Goal: Task Accomplishment & Management: Use online tool/utility

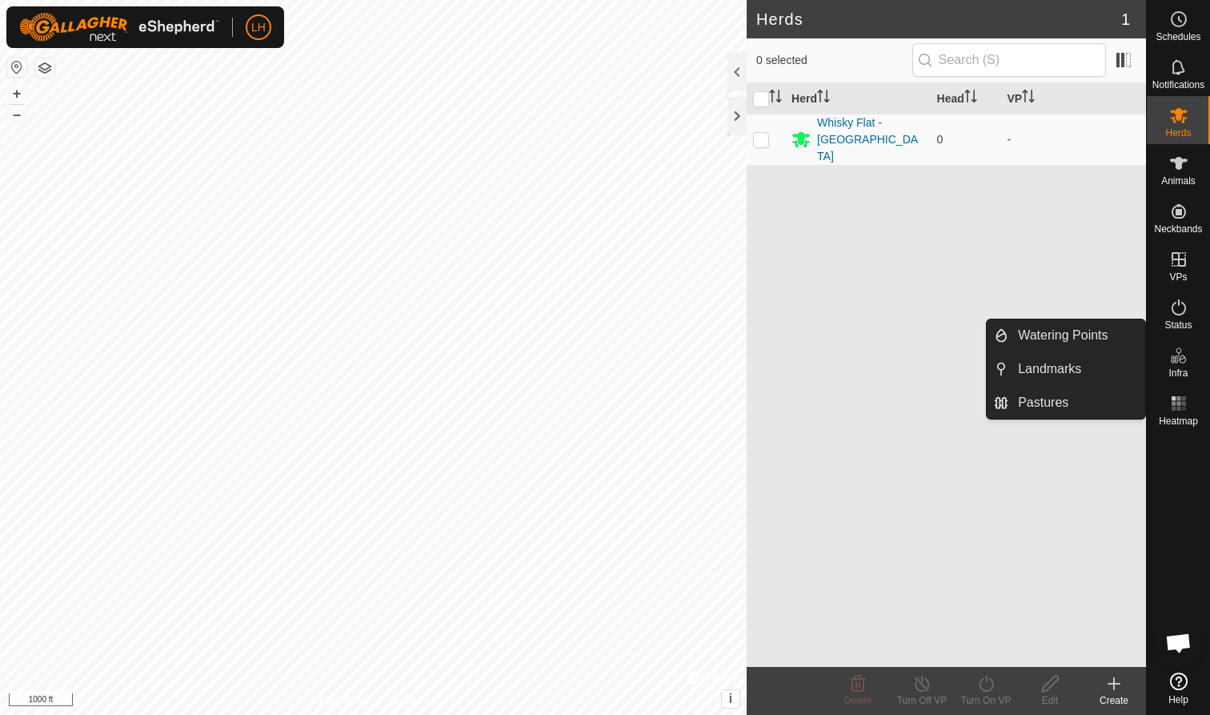
click at [1186, 361] on icon at bounding box center [1182, 359] width 7 height 9
click at [1073, 398] on link "Pastures" at bounding box center [1077, 403] width 137 height 32
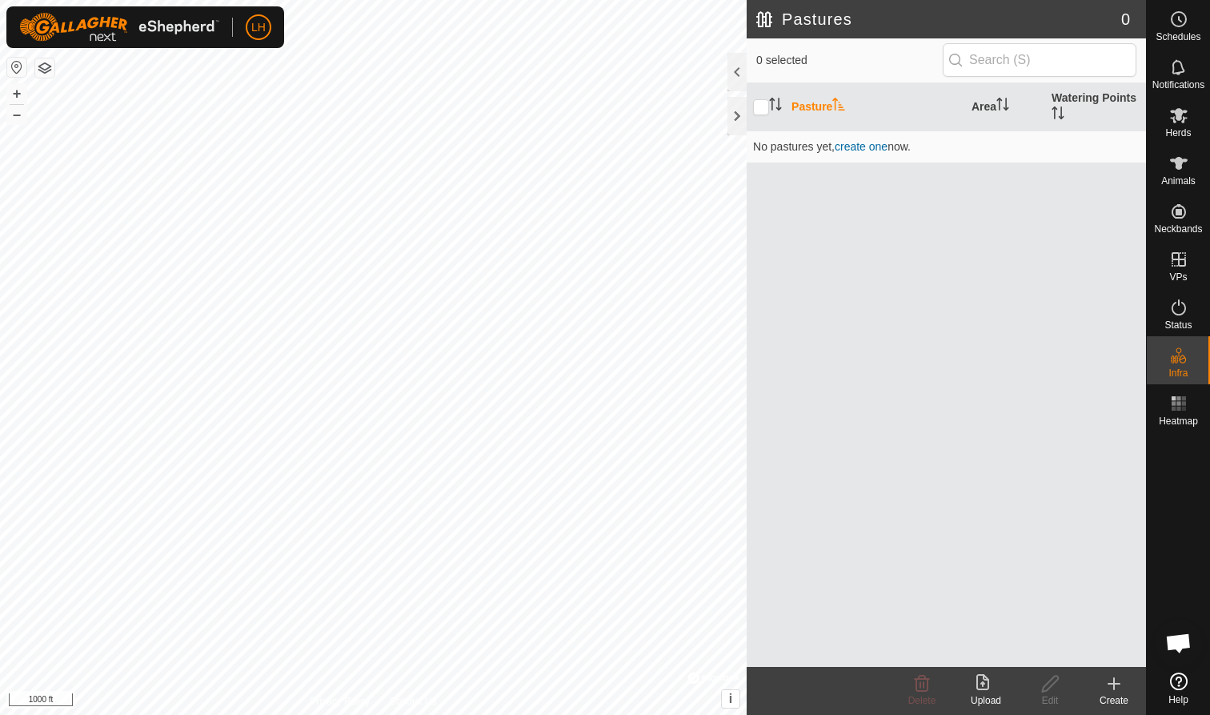
click at [985, 684] on icon at bounding box center [986, 683] width 19 height 19
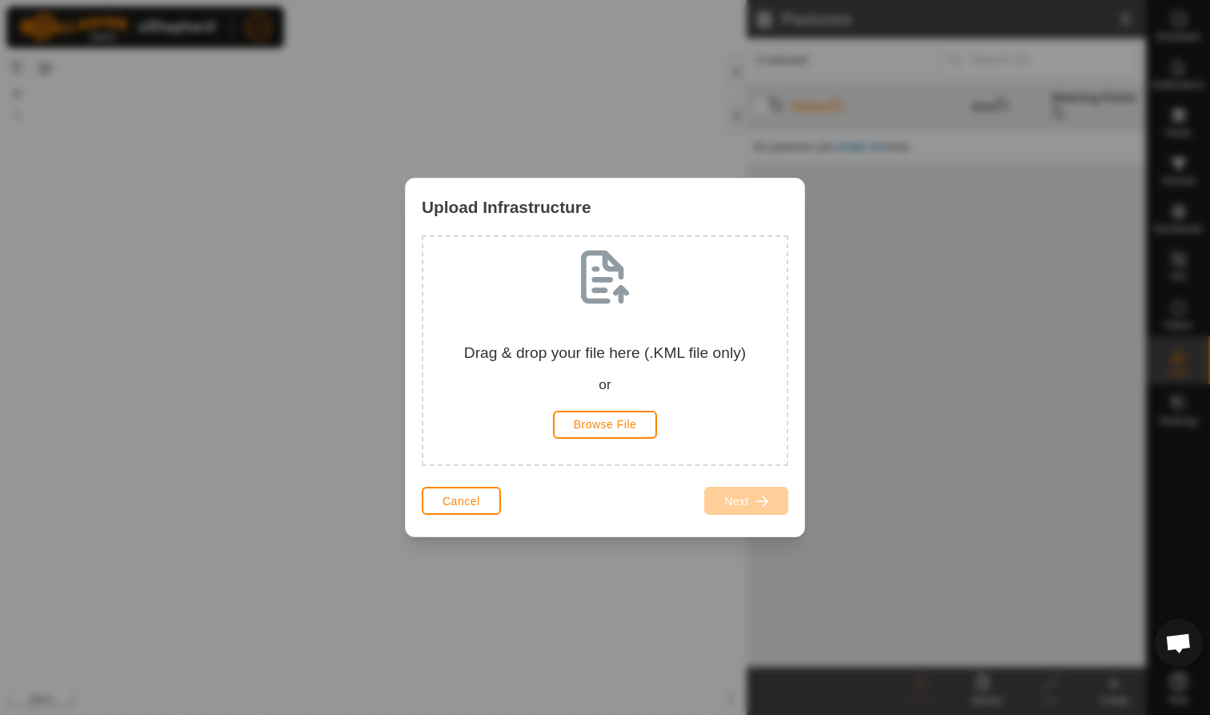
click at [616, 428] on span "Browse File" at bounding box center [605, 424] width 63 height 13
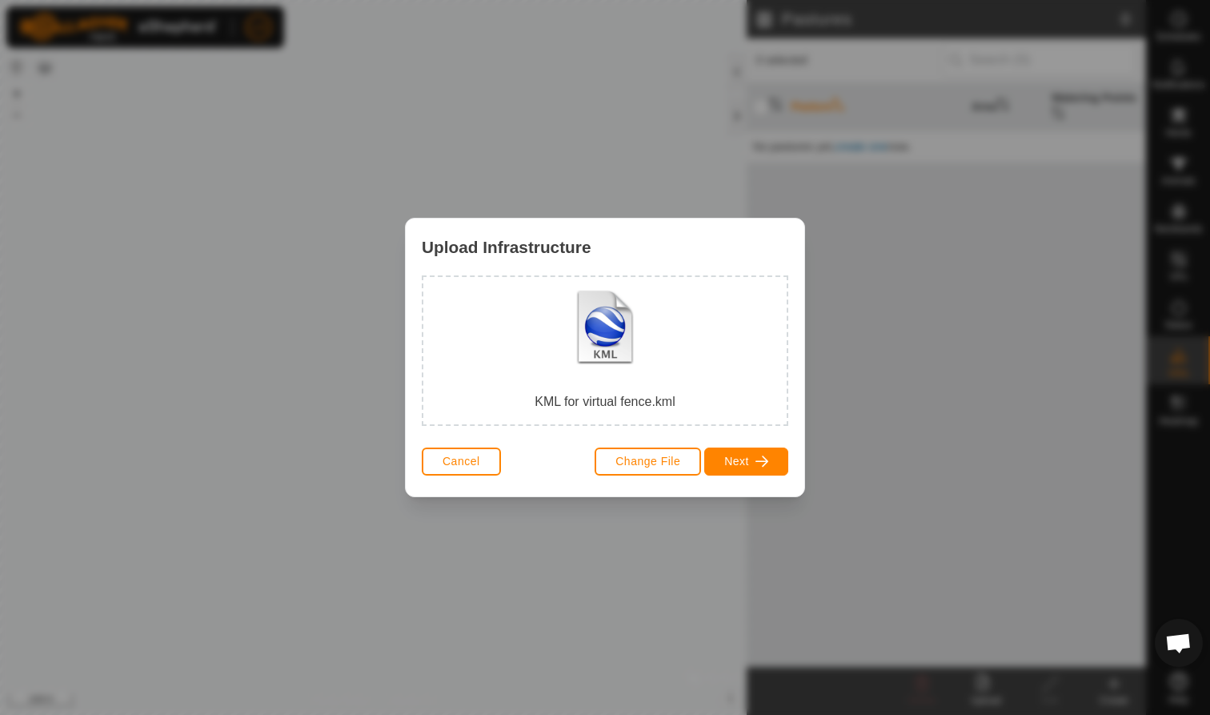
click at [744, 461] on span "Next" at bounding box center [736, 461] width 25 height 13
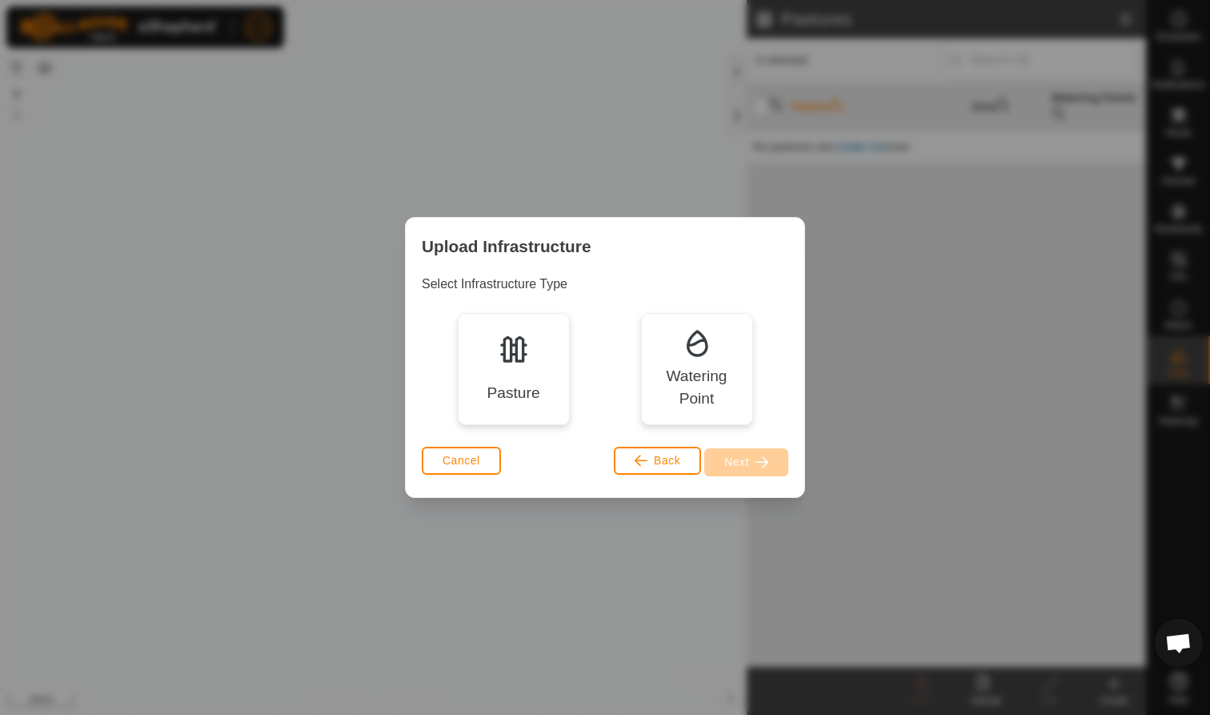
drag, startPoint x: 524, startPoint y: 364, endPoint x: 516, endPoint y: 372, distance: 11.3
click at [524, 364] on div "Pasture" at bounding box center [514, 369] width 112 height 112
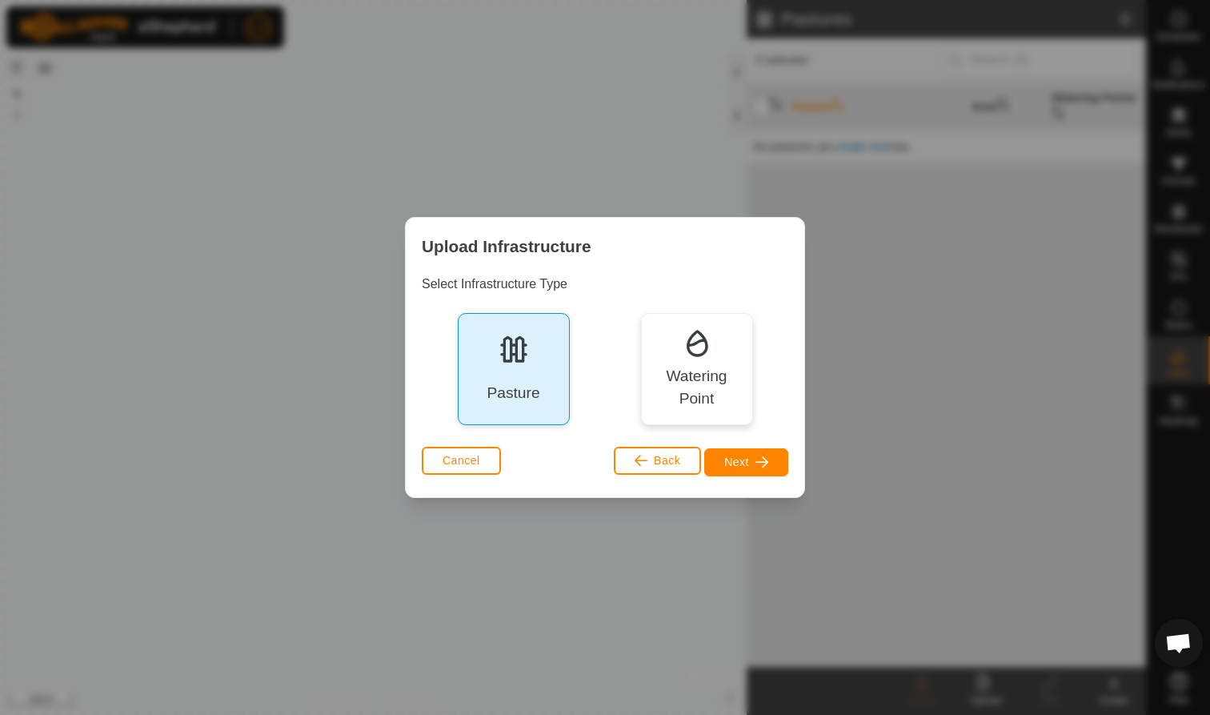
click at [741, 459] on span "Next" at bounding box center [736, 461] width 25 height 13
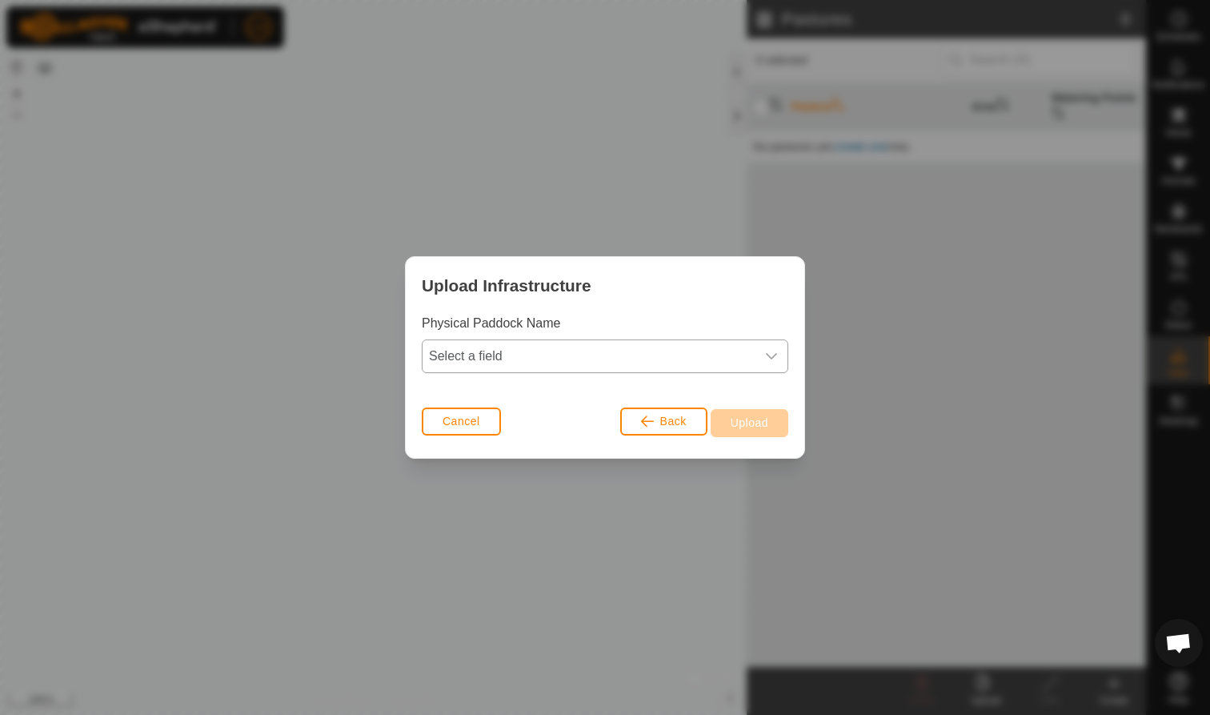
click at [577, 360] on span "Select a field" at bounding box center [589, 356] width 333 height 32
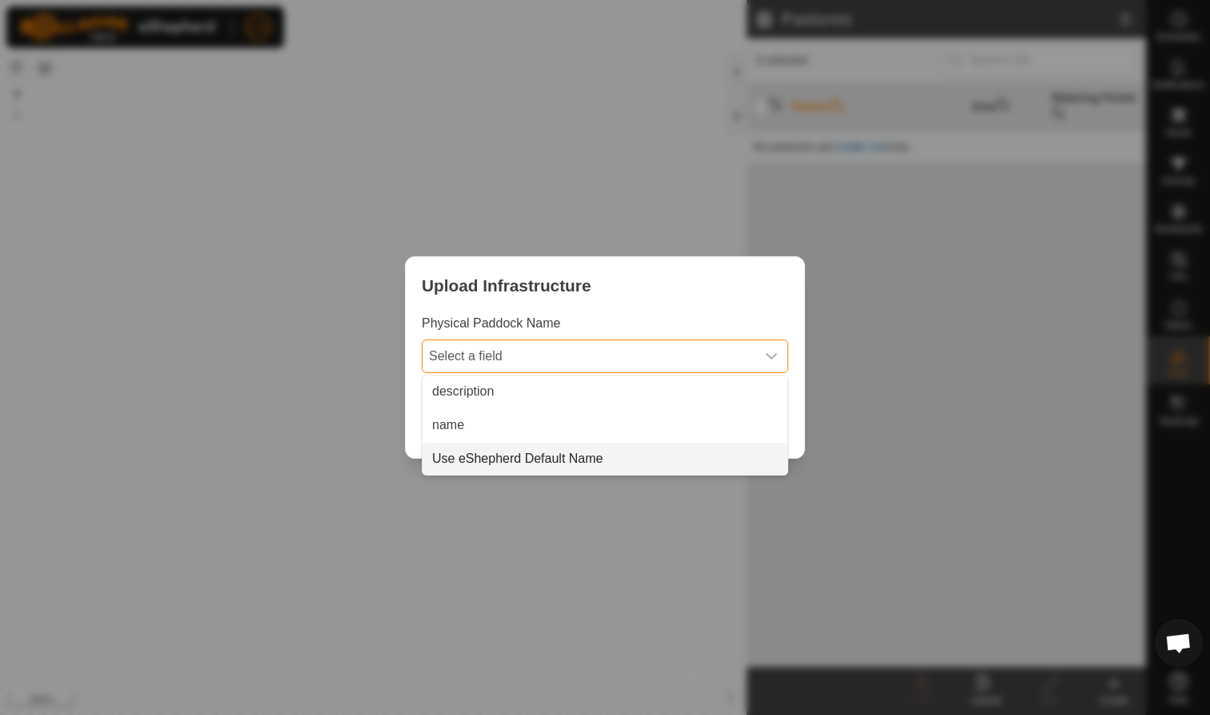
click at [582, 456] on li "Use eShepherd Default Name" at bounding box center [605, 459] width 365 height 32
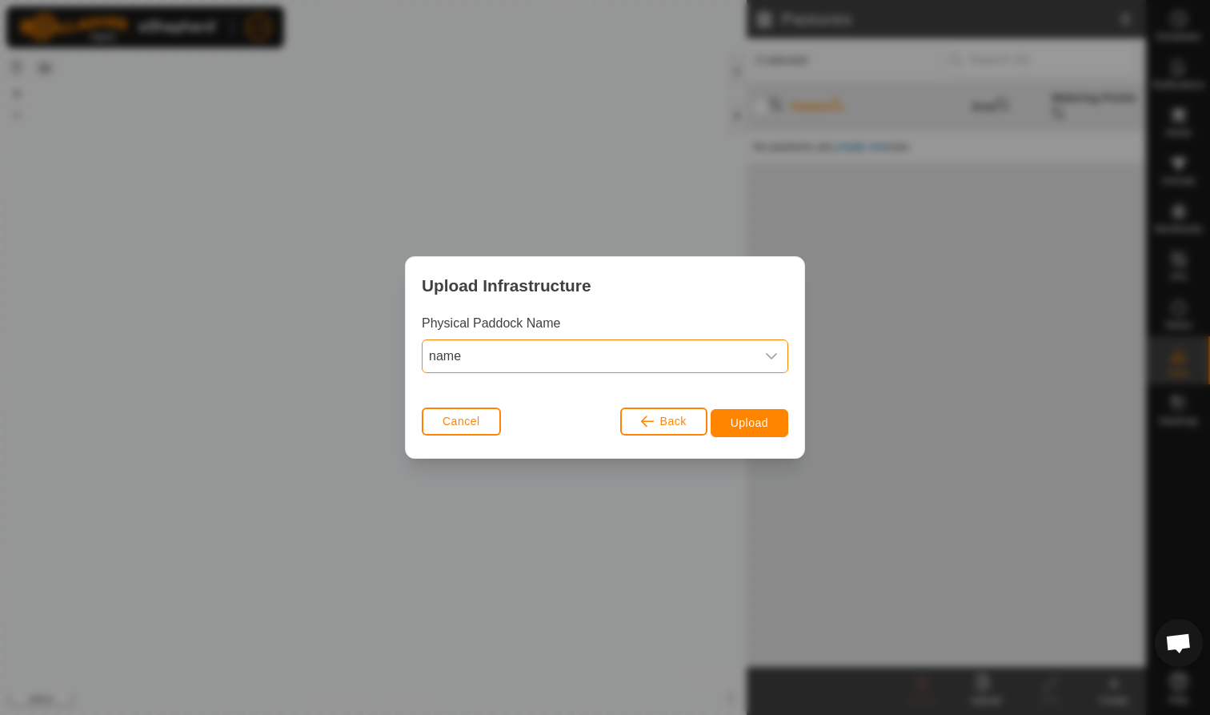
click at [755, 423] on span "Upload" at bounding box center [750, 422] width 38 height 13
click at [492, 423] on button "Cancel" at bounding box center [461, 421] width 79 height 28
